Goal: Contribute content

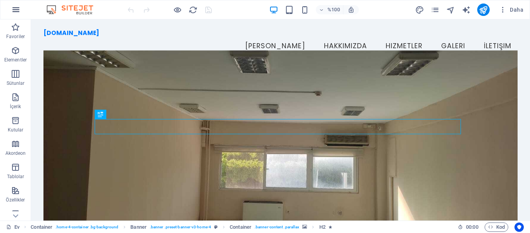
click at [16, 8] on icon "button" at bounding box center [15, 9] width 9 height 9
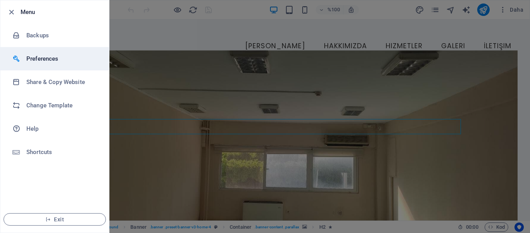
click at [46, 57] on h6 "Preferences" at bounding box center [62, 58] width 72 height 9
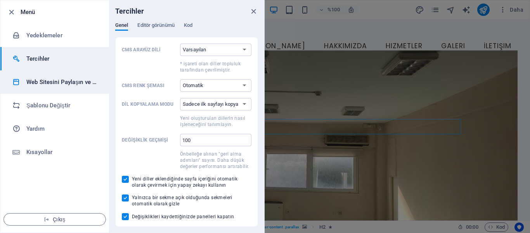
click at [84, 82] on font "Web Sitesini Paylaşın ve [GEOGRAPHIC_DATA]" at bounding box center [87, 81] width 123 height 7
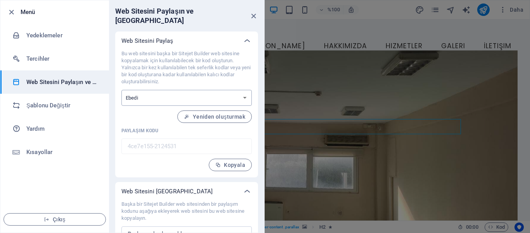
click at [243, 90] on select "Bir kerelik Ebedi" at bounding box center [187, 98] width 130 height 16
click at [240, 90] on select "Bir kerelik Ebedi" at bounding box center [187, 98] width 130 height 16
drag, startPoint x: 263, startPoint y: 70, endPoint x: 259, endPoint y: 129, distance: 58.3
click at [262, 94] on div "Web Sitesini Paylaş Bu web sitesini başka bir Sitejet Builder web sitesine kopy…" at bounding box center [186, 147] width 155 height 233
drag, startPoint x: 529, startPoint y: 55, endPoint x: 530, endPoint y: 66, distance: 11.3
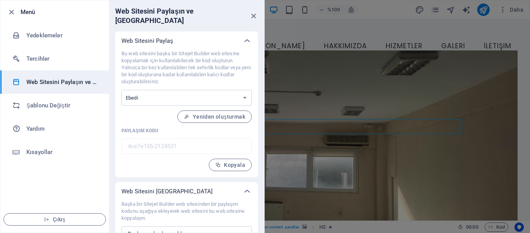
click at [530, 66] on div at bounding box center [265, 116] width 530 height 233
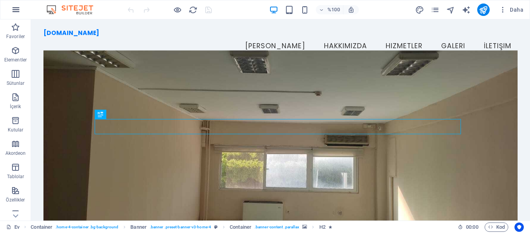
click at [11, 11] on button "button" at bounding box center [16, 9] width 19 height 19
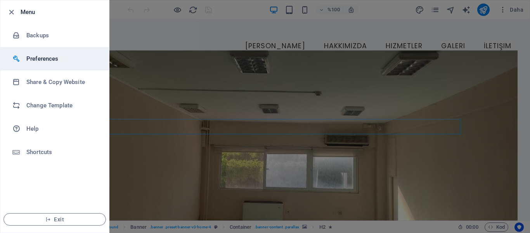
click at [47, 62] on h6 "Preferences" at bounding box center [62, 58] width 72 height 9
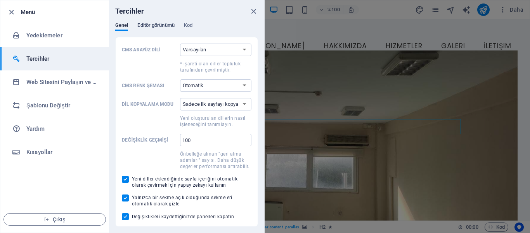
click at [153, 26] on font "Editör görünümü" at bounding box center [155, 25] width 37 height 6
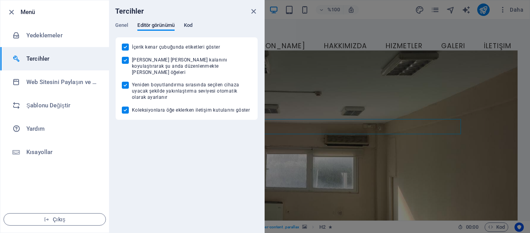
click at [187, 26] on font "Kod" at bounding box center [188, 25] width 9 height 6
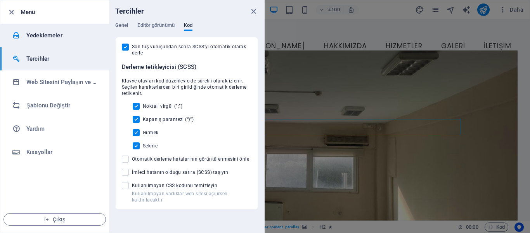
click at [50, 34] on font "Yedeklemeler" at bounding box center [44, 35] width 36 height 7
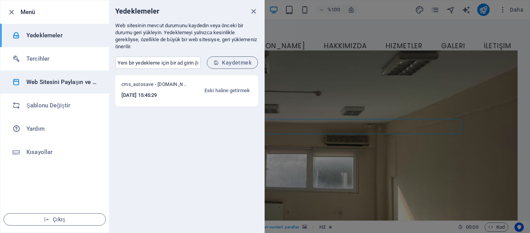
click at [64, 89] on li "Web Sitesini Paylaşın ve [GEOGRAPHIC_DATA]" at bounding box center [54, 81] width 109 height 23
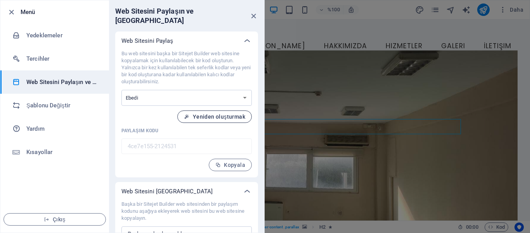
click at [202, 113] on font "Yeniden oluşturmak" at bounding box center [219, 116] width 52 height 6
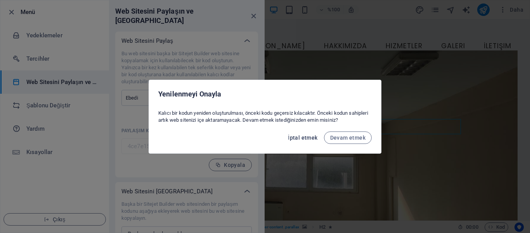
click at [309, 138] on font "İptal etmek" at bounding box center [303, 137] width 30 height 6
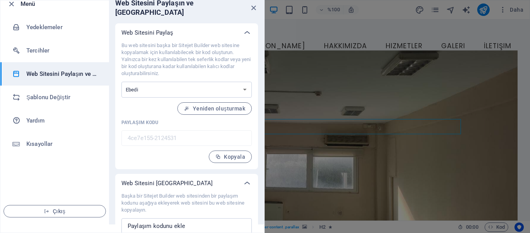
scroll to position [23, 0]
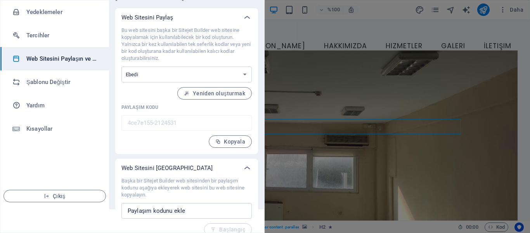
click at [321, 75] on div at bounding box center [265, 116] width 530 height 233
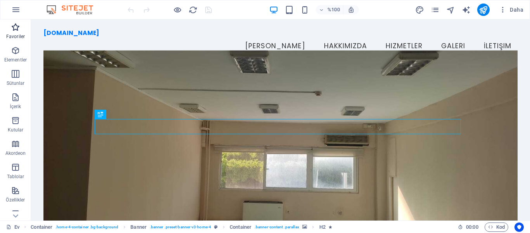
click at [12, 31] on icon "button" at bounding box center [15, 27] width 9 height 9
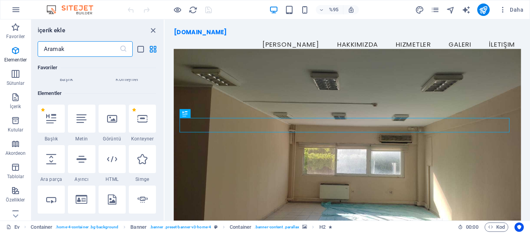
scroll to position [76, 0]
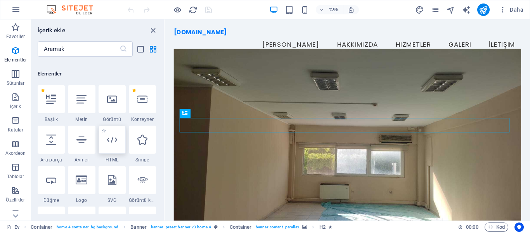
click at [115, 148] on div at bounding box center [112, 139] width 27 height 28
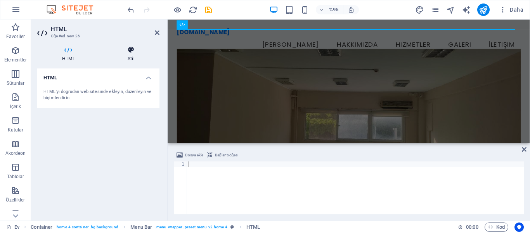
click at [131, 52] on icon at bounding box center [131, 50] width 57 height 8
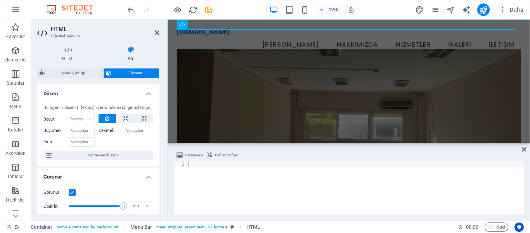
drag, startPoint x: 158, startPoint y: 111, endPoint x: 160, endPoint y: 128, distance: 17.2
click at [160, 128] on div "HTML Stil HTML HTML'yi doğrudan web sitesinde ekleyin, düzenleyin ve biçimlendi…" at bounding box center [98, 130] width 135 height 181
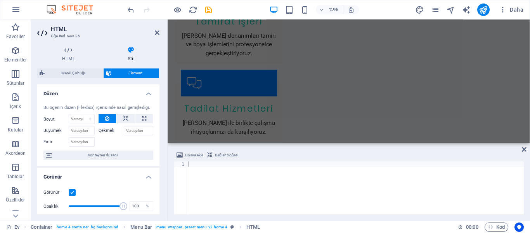
scroll to position [834, 0]
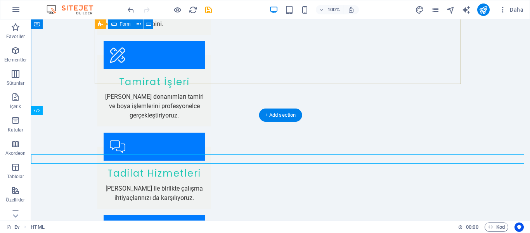
scroll to position [872, 0]
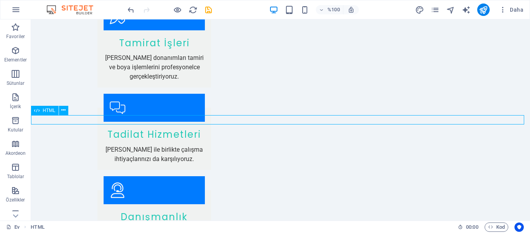
drag, startPoint x: 240, startPoint y: 118, endPoint x: 212, endPoint y: 122, distance: 28.1
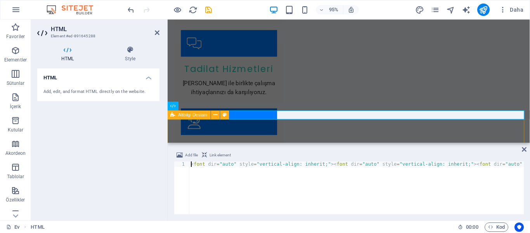
scroll to position [785, 0]
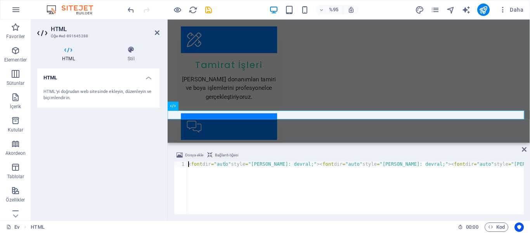
type textarea "<font dir="auto" style="vertical-align: inherit;"><font dir="auto" style="verti…"
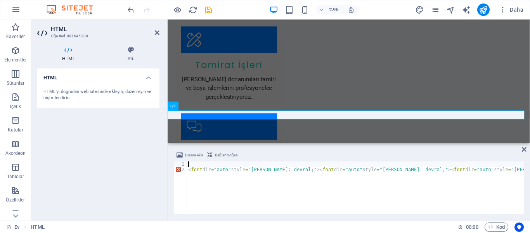
click at [196, 165] on div "< font dir = "auto" style = "dikey hizalama: devral;" > < font dir = "auto" sty…" at bounding box center [355, 193] width 337 height 64
click at [217, 153] on font "Bağlantı öğesi" at bounding box center [226, 155] width 23 height 4
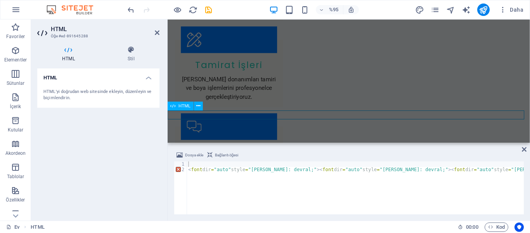
drag, startPoint x: 251, startPoint y: 119, endPoint x: 262, endPoint y: 118, distance: 11.3
type textarea "<a href="#ed-891645288" class="wv-link-elm"></a>"
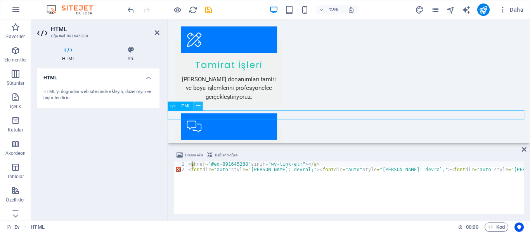
click at [198, 107] on icon at bounding box center [198, 106] width 4 height 8
click at [52, 80] on font "HTML" at bounding box center [50, 78] width 14 height 6
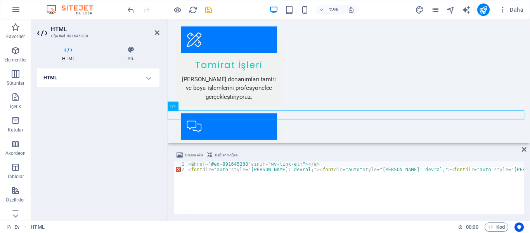
click at [57, 80] on h4 "HTML" at bounding box center [98, 77] width 122 height 19
click at [195, 179] on div "< a href = "#ed-891645288" sınıf = "wv-link-elm" > </ a > < font dir = "auto" s…" at bounding box center [355, 193] width 337 height 64
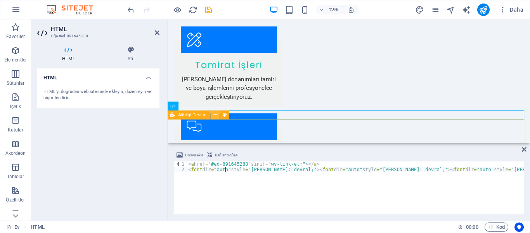
click at [217, 115] on icon at bounding box center [216, 115] width 4 height 8
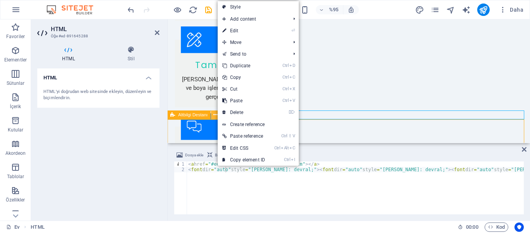
scroll to position [872, 0]
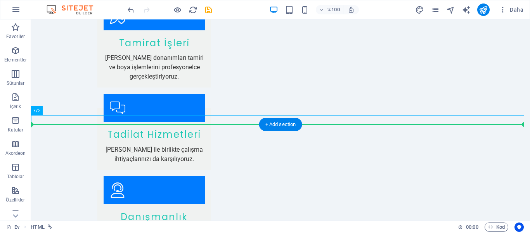
drag, startPoint x: 246, startPoint y: 118, endPoint x: 205, endPoint y: 126, distance: 41.5
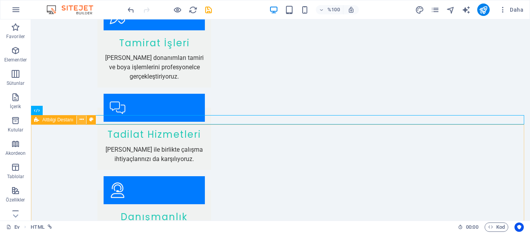
click at [82, 120] on icon at bounding box center [82, 119] width 4 height 8
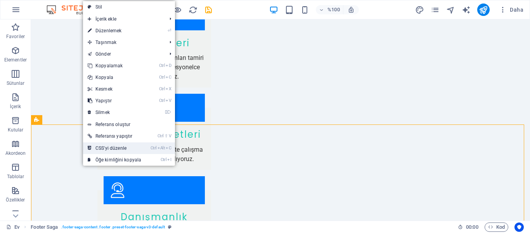
click at [110, 145] on font "CSS'yi düzenle" at bounding box center [111, 147] width 31 height 5
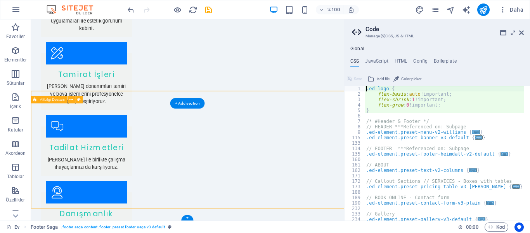
type textarea "@include footer-saga-v3;"
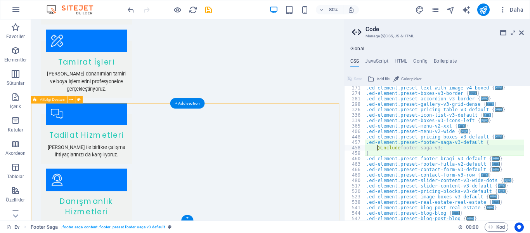
scroll to position [153, 0]
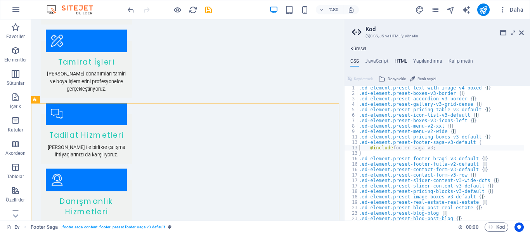
click at [399, 60] on font "HTML" at bounding box center [401, 60] width 13 height 5
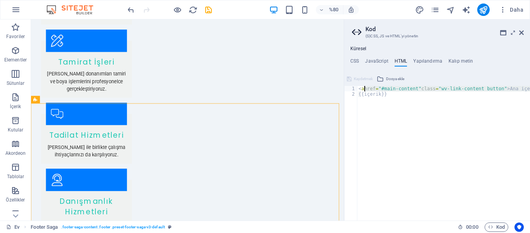
drag, startPoint x: 412, startPoint y: 92, endPoint x: 530, endPoint y: 87, distance: 118.5
click at [530, 87] on div "< a href = "#main-content" class = "wv-link-content button" > Ana içeriğe geç <…" at bounding box center [443, 158] width 173 height 145
click at [525, 88] on div "< a href = "#main-content" class = "wv-link-content button" > Ana içeriğe geç <…" at bounding box center [443, 153] width 173 height 134
type textarea "<a href="#main-content" class="wv-link-content button">Skip to main content</a>"
click at [530, 89] on div "< a href = "#main-content" class = "wv-link-content button" > Ana içeriğe geç <…" at bounding box center [443, 158] width 173 height 145
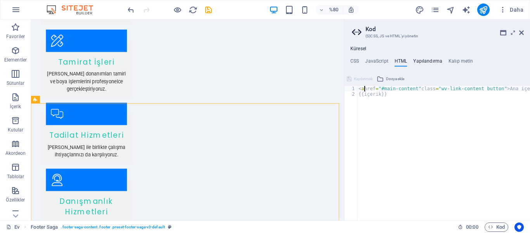
click at [433, 60] on font "Yapılandırma" at bounding box center [427, 60] width 29 height 5
type textarea "$color-background: #f0f4f8;"
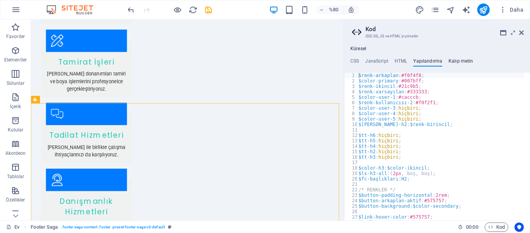
click at [453, 61] on font "Kalıp metin" at bounding box center [461, 60] width 25 height 5
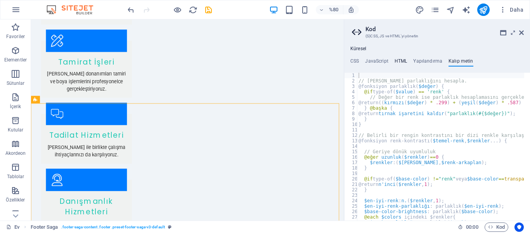
click at [397, 61] on font "HTML" at bounding box center [401, 60] width 13 height 5
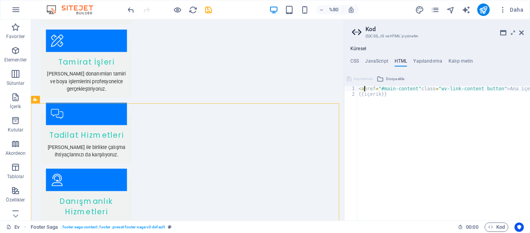
click at [361, 102] on div "< a href = "#main-content" class = "wv-link-content button" > Ana içeriğe geç <…" at bounding box center [443, 158] width 173 height 145
click at [387, 95] on div "< a href = "#main-content" class = "wv-link-content button" > Ana içeriğe geç <…" at bounding box center [443, 158] width 173 height 145
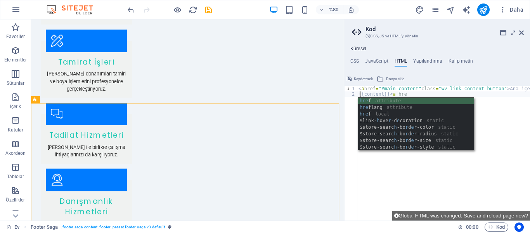
scroll to position [0, 3]
click at [386, 100] on div "hre f niteliği hre flanş niteliği hre f yerel $link - hover r -d e coration sta…" at bounding box center [416, 130] width 116 height 66
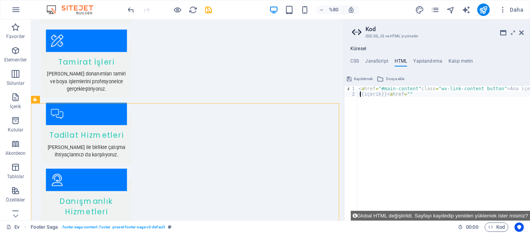
click at [419, 94] on div "< a href = "#main-content" class = "wv-link-content button" > Ana içeriğe geç <…" at bounding box center [443, 158] width 173 height 145
click at [419, 93] on div "< a href = "#main-content" class = "wv-link-content button" > Ana içeriğe geç <…" at bounding box center [443, 158] width 173 height 145
paste textarea "googlecb442d0d57974c7f"
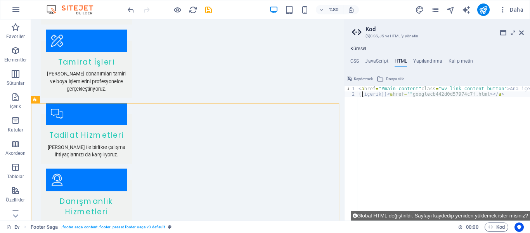
click at [449, 111] on div "< a href = "#main-content" class = "wv-link-content button" > Ana içeriğe geç <…" at bounding box center [443, 158] width 173 height 145
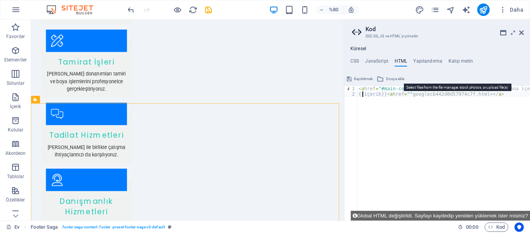
type textarea "{{content}}<a href=""googlecb442d0d57974c7f.html></a>"
click at [387, 77] on font "Dosya ekle" at bounding box center [395, 78] width 18 height 4
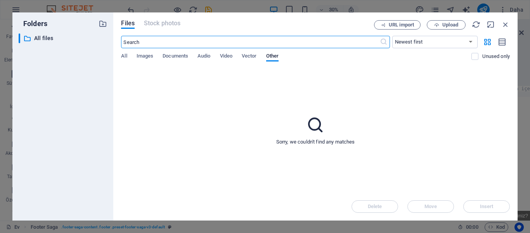
scroll to position [830, 0]
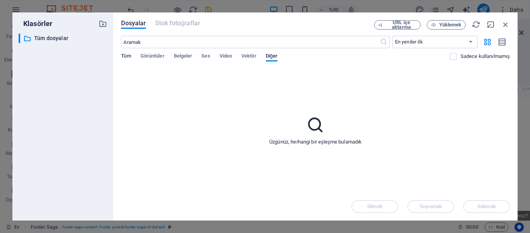
click at [128, 56] on font "Tüm" at bounding box center [126, 56] width 10 height 6
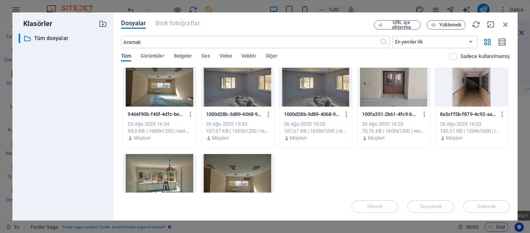
scroll to position [0, 0]
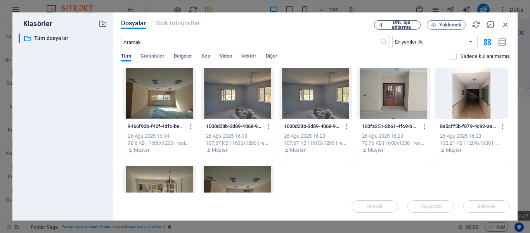
click at [398, 25] on font "URL içe aktarma" at bounding box center [401, 24] width 19 height 10
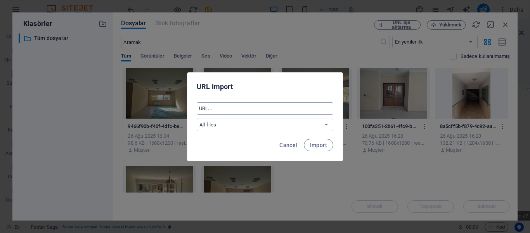
click at [227, 110] on input "text" at bounding box center [265, 108] width 137 height 12
paste input "googlecb442d0d57974c7f"
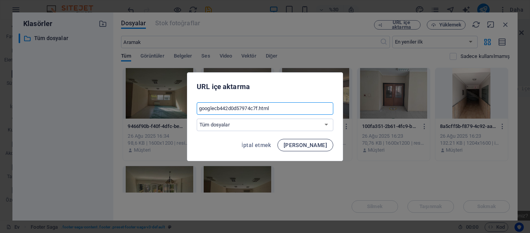
type input "googlecb442d0d57974c7f.html"
click at [308, 142] on font "İçe aktarmak" at bounding box center [305, 145] width 43 height 6
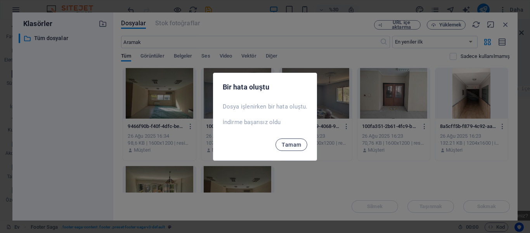
click at [295, 144] on font "Tamam" at bounding box center [291, 144] width 19 height 6
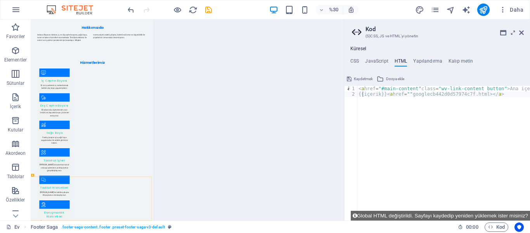
click at [361, 80] on font "Kaydetmek" at bounding box center [363, 78] width 19 height 4
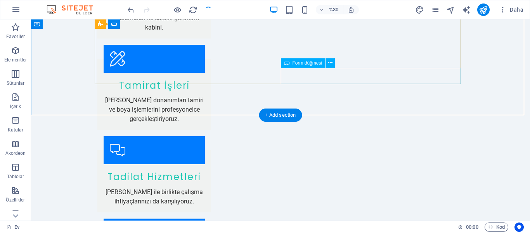
checkbox input "false"
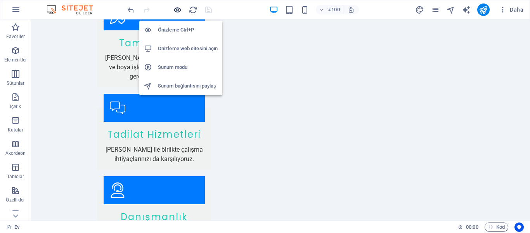
click at [176, 8] on icon "button" at bounding box center [177, 9] width 9 height 9
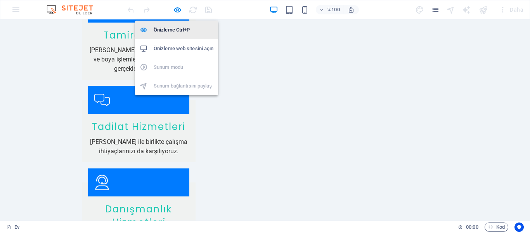
click at [171, 28] on font "Önizleme Ctrl+P" at bounding box center [172, 30] width 36 height 6
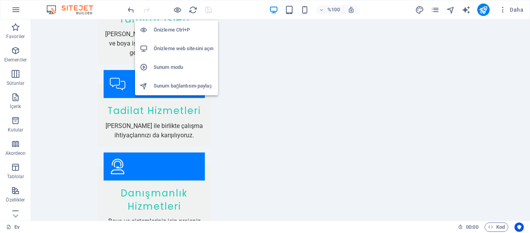
click at [171, 28] on font "Önizleme Ctrl+P" at bounding box center [172, 30] width 36 height 6
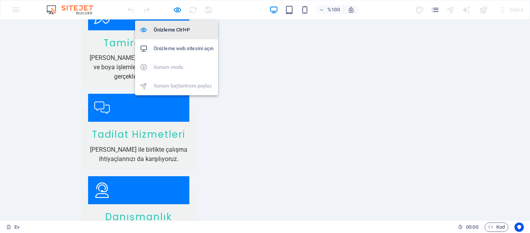
scroll to position [880, 0]
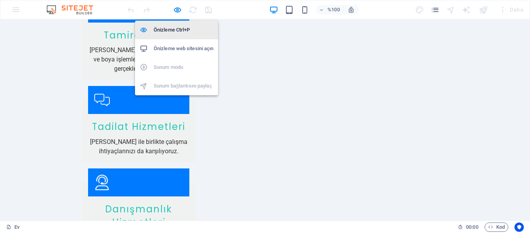
click at [171, 28] on font "Önizleme Ctrl+P" at bounding box center [172, 30] width 36 height 6
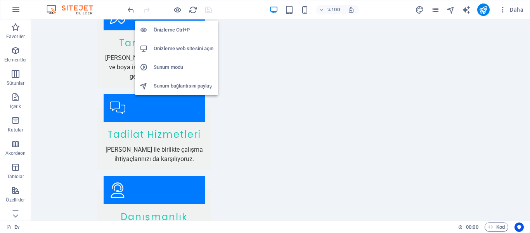
click at [171, 28] on font "Önizleme Ctrl+P" at bounding box center [172, 30] width 36 height 6
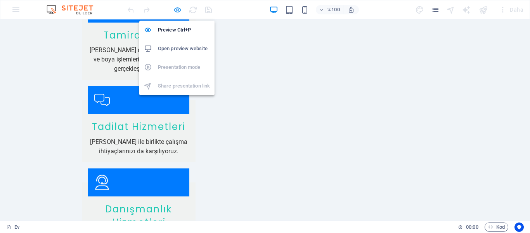
click at [177, 13] on icon "button" at bounding box center [177, 9] width 9 height 9
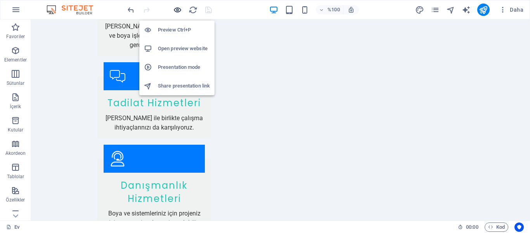
scroll to position [872, 0]
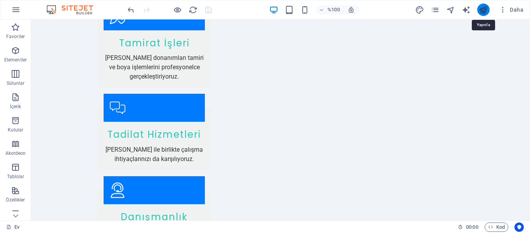
click at [482, 8] on icon "yayınlamak" at bounding box center [483, 9] width 9 height 9
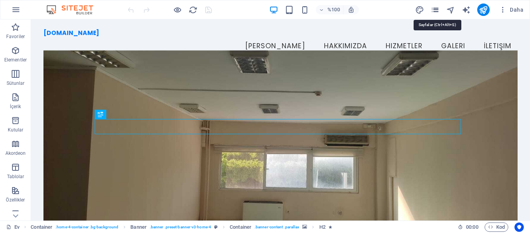
click at [436, 8] on icon "sayfalar" at bounding box center [435, 9] width 9 height 9
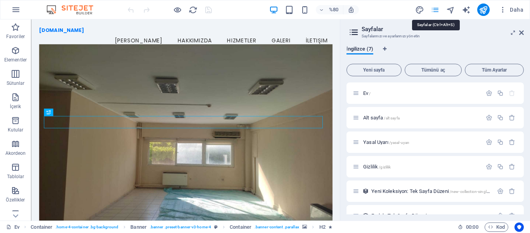
click at [436, 8] on icon "sayfalar" at bounding box center [435, 9] width 9 height 9
click at [15, 12] on icon "button" at bounding box center [15, 9] width 9 height 9
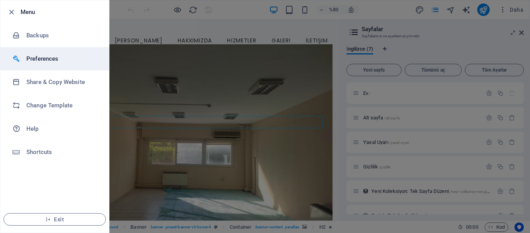
click at [59, 64] on li "Preferences" at bounding box center [54, 58] width 109 height 23
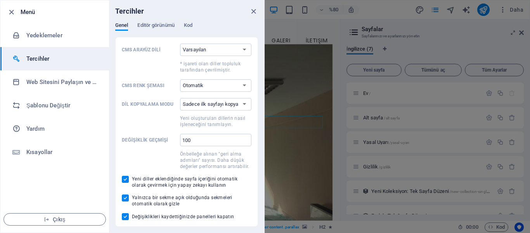
click at [305, 63] on div at bounding box center [265, 116] width 530 height 233
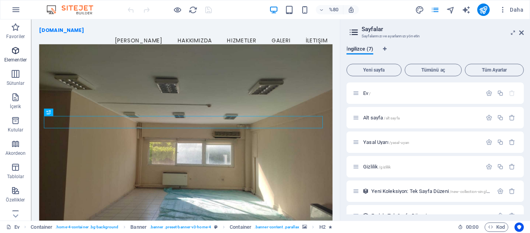
click at [17, 56] on span "Elementler" at bounding box center [15, 55] width 31 height 19
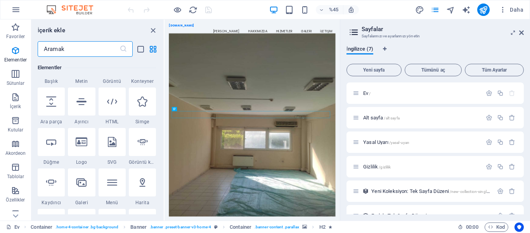
scroll to position [153, 0]
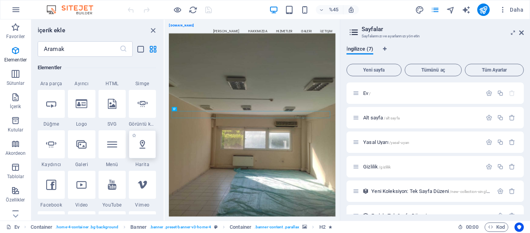
click at [137, 147] on div at bounding box center [142, 144] width 27 height 28
select select "1"
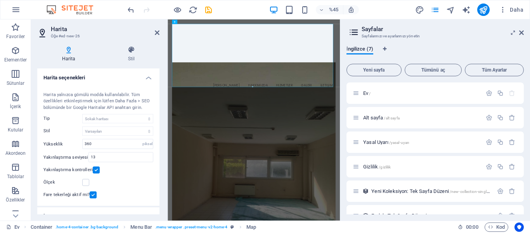
scroll to position [0, 0]
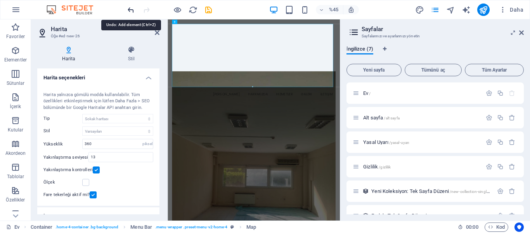
click at [129, 9] on icon "geri al" at bounding box center [131, 9] width 9 height 9
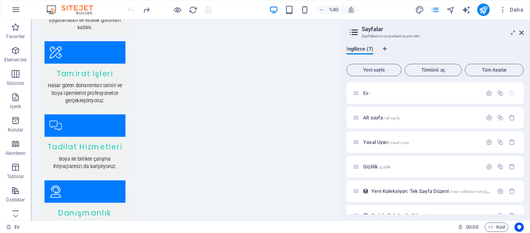
scroll to position [887, 0]
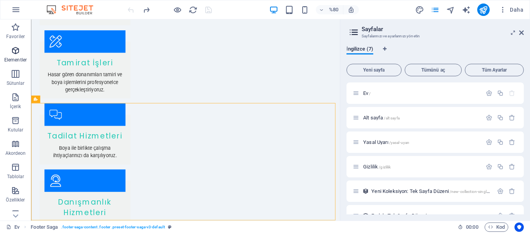
click at [17, 57] on font "Elementler" at bounding box center [15, 59] width 23 height 5
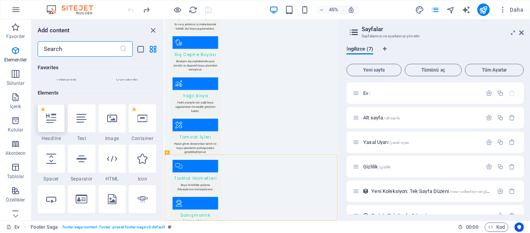
scroll to position [83, 0]
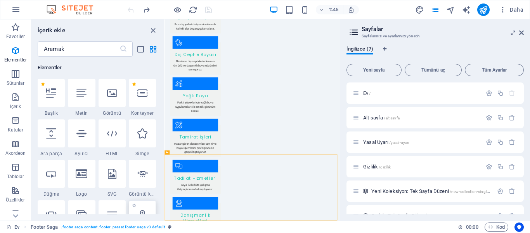
click at [147, 213] on icon at bounding box center [142, 214] width 10 height 10
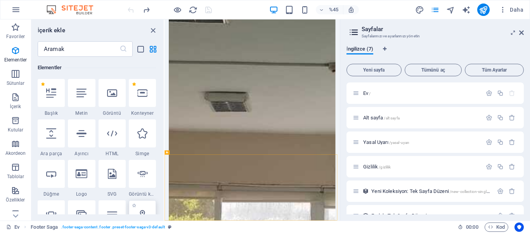
select select "1"
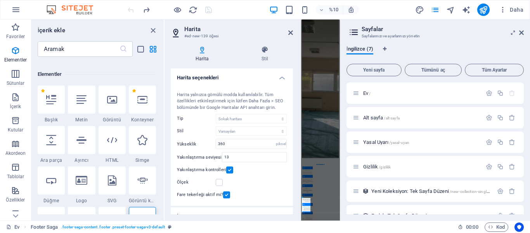
scroll to position [210, 0]
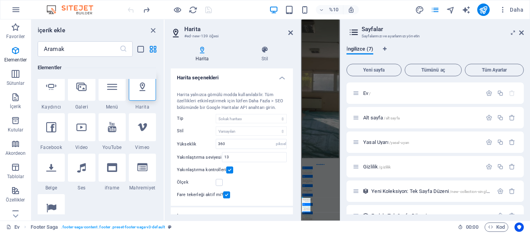
drag, startPoint x: 291, startPoint y: 129, endPoint x: 295, endPoint y: 153, distance: 24.4
click at [295, 153] on div "Harita Stil Harita seçenekleri Harita merkezi [GEOGRAPHIC_DATA], 06890 [GEOGRAP…" at bounding box center [232, 130] width 135 height 181
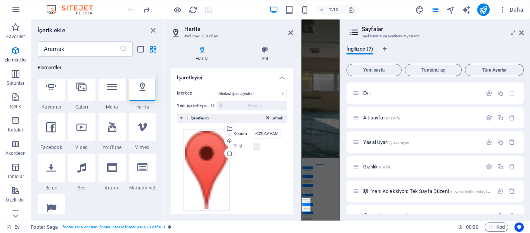
scroll to position [144, 0]
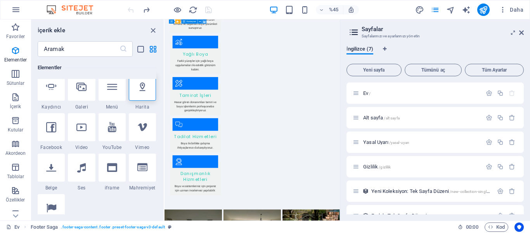
scroll to position [955, 0]
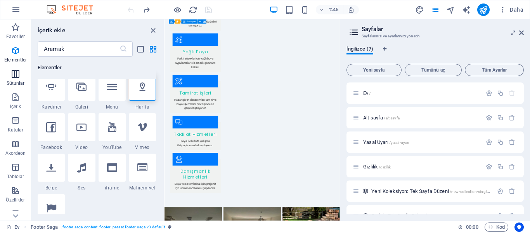
click at [17, 76] on icon "button" at bounding box center [15, 73] width 9 height 9
click at [113, 94] on div at bounding box center [112, 87] width 27 height 28
click at [109, 83] on icon at bounding box center [112, 87] width 10 height 10
click at [12, 100] on icon "button" at bounding box center [15, 96] width 9 height 9
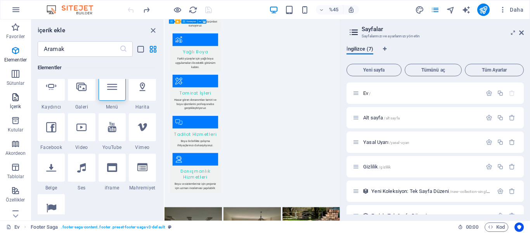
click at [12, 100] on icon "button" at bounding box center [15, 96] width 9 height 9
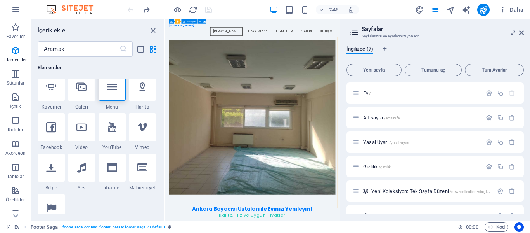
scroll to position [0, 0]
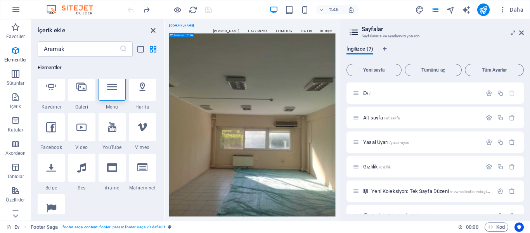
click at [152, 29] on icon "paneli kapat" at bounding box center [153, 30] width 9 height 9
click at [14, 118] on icon "button" at bounding box center [15, 120] width 9 height 9
click at [14, 213] on icon at bounding box center [15, 215] width 11 height 11
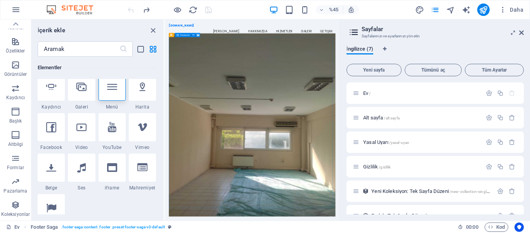
click at [14, 213] on font "Koleksiyonlar" at bounding box center [15, 213] width 29 height 5
click at [17, 139] on icon "button" at bounding box center [15, 134] width 9 height 9
click at [454, 8] on icon "gezgin" at bounding box center [450, 9] width 9 height 9
click at [486, 11] on icon "yayınlamak" at bounding box center [483, 9] width 9 height 9
